Goal: Check status: Check status

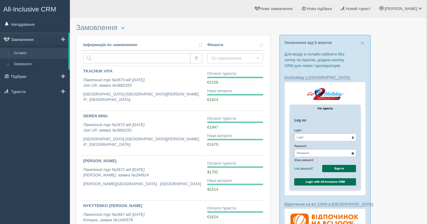
click at [20, 40] on link "Замовлення" at bounding box center [34, 39] width 68 height 13
click at [27, 23] on link "Нагадування" at bounding box center [35, 24] width 70 height 13
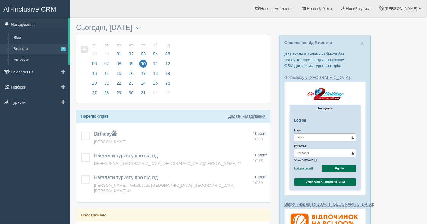
click at [25, 47] on link "Вильоти 2" at bounding box center [39, 49] width 57 height 11
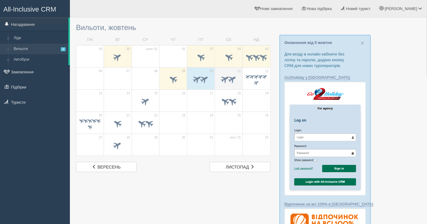
click at [232, 83] on span at bounding box center [228, 80] width 21 height 10
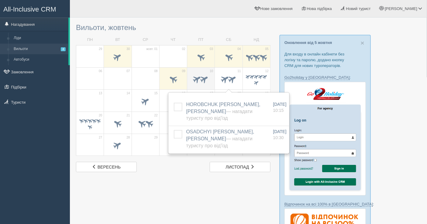
click at [196, 81] on span at bounding box center [197, 79] width 10 height 10
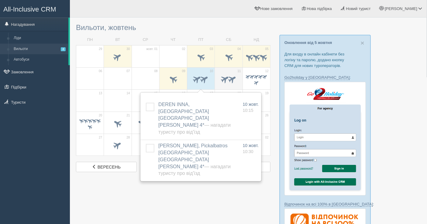
click at [239, 81] on td "11" at bounding box center [229, 78] width 28 height 22
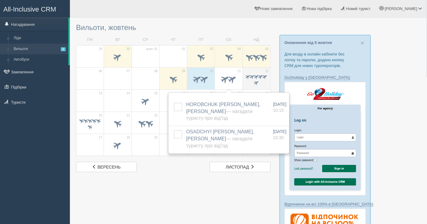
click at [254, 76] on span at bounding box center [256, 77] width 6 height 6
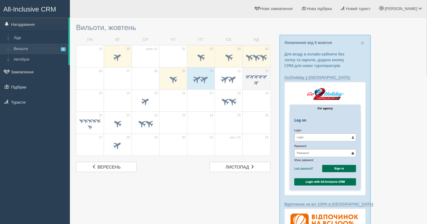
click at [254, 76] on span at bounding box center [256, 77] width 6 height 6
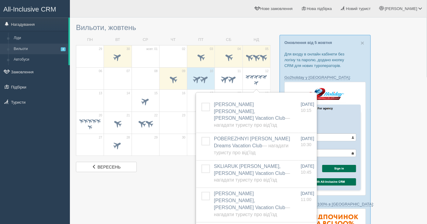
click at [13, 137] on div "All-Inclusive CRM Нагадування [GEOGRAPHIC_DATA] Вильоти 2 Автобуси" at bounding box center [35, 112] width 70 height 224
